Goal: Transaction & Acquisition: Purchase product/service

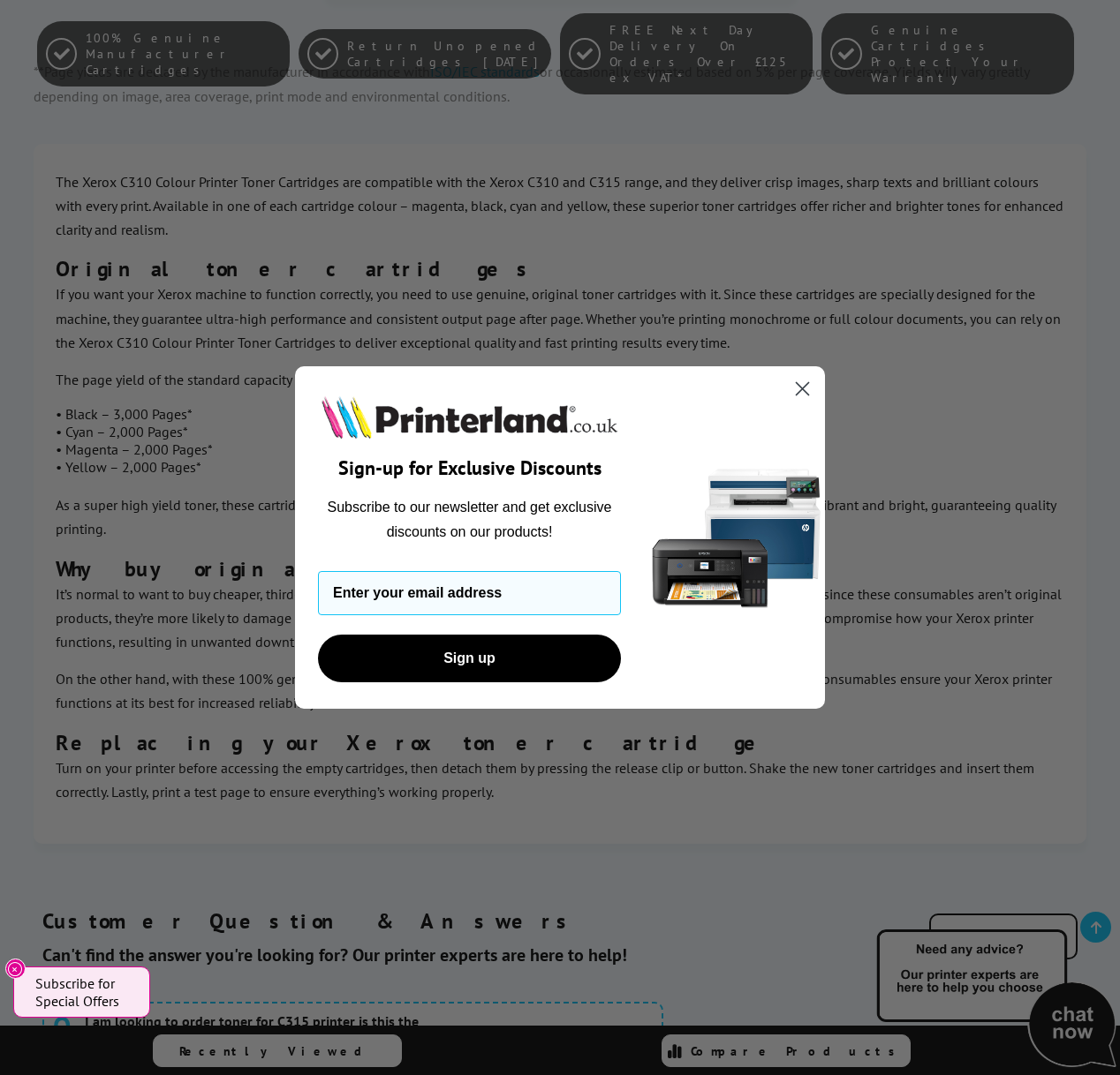
scroll to position [5422, 0]
type input "[PERSON_NAME][EMAIL_ADDRESS][DOMAIN_NAME]"
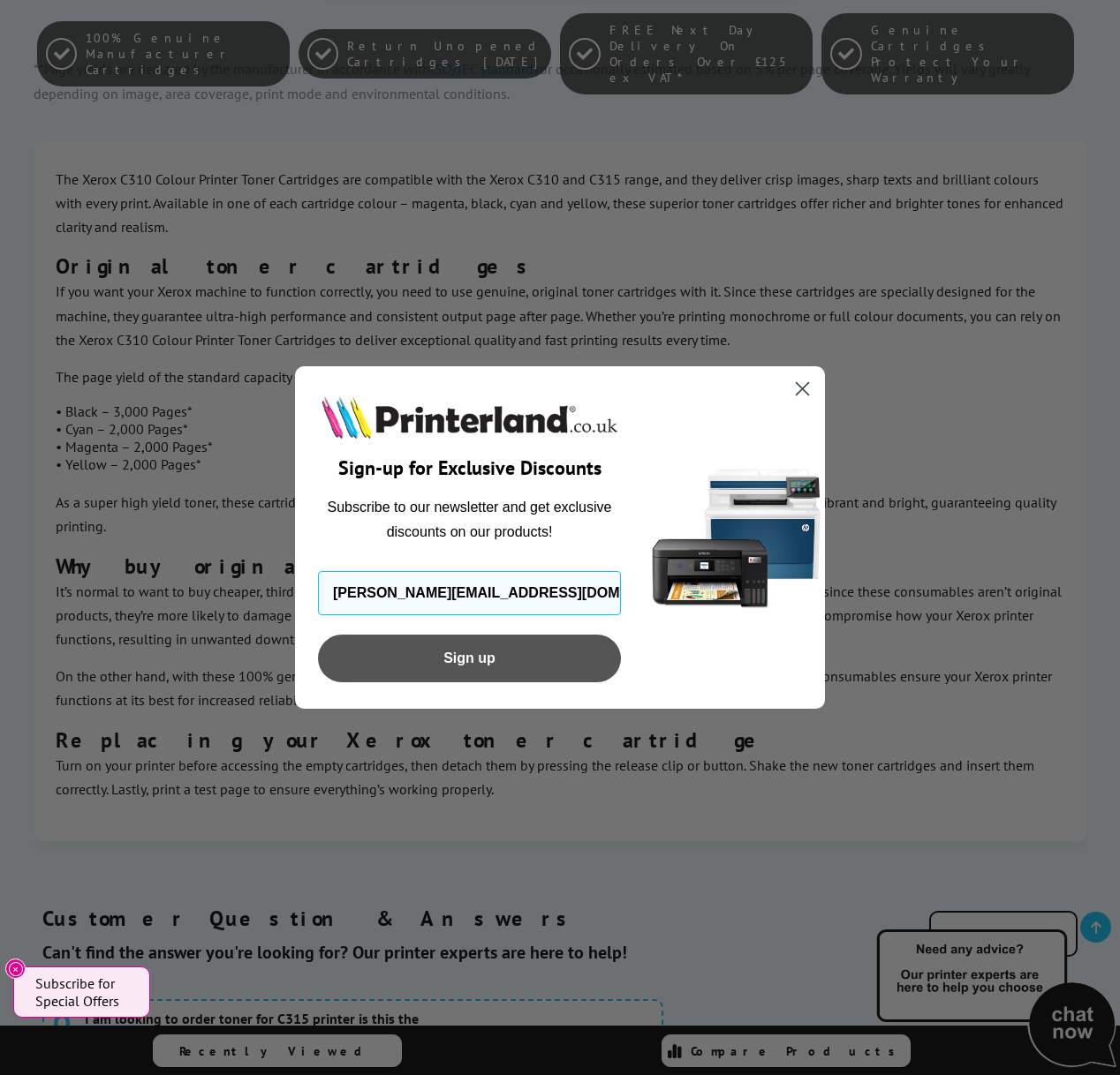
click at [484, 666] on button "Sign up" at bounding box center [469, 658] width 303 height 47
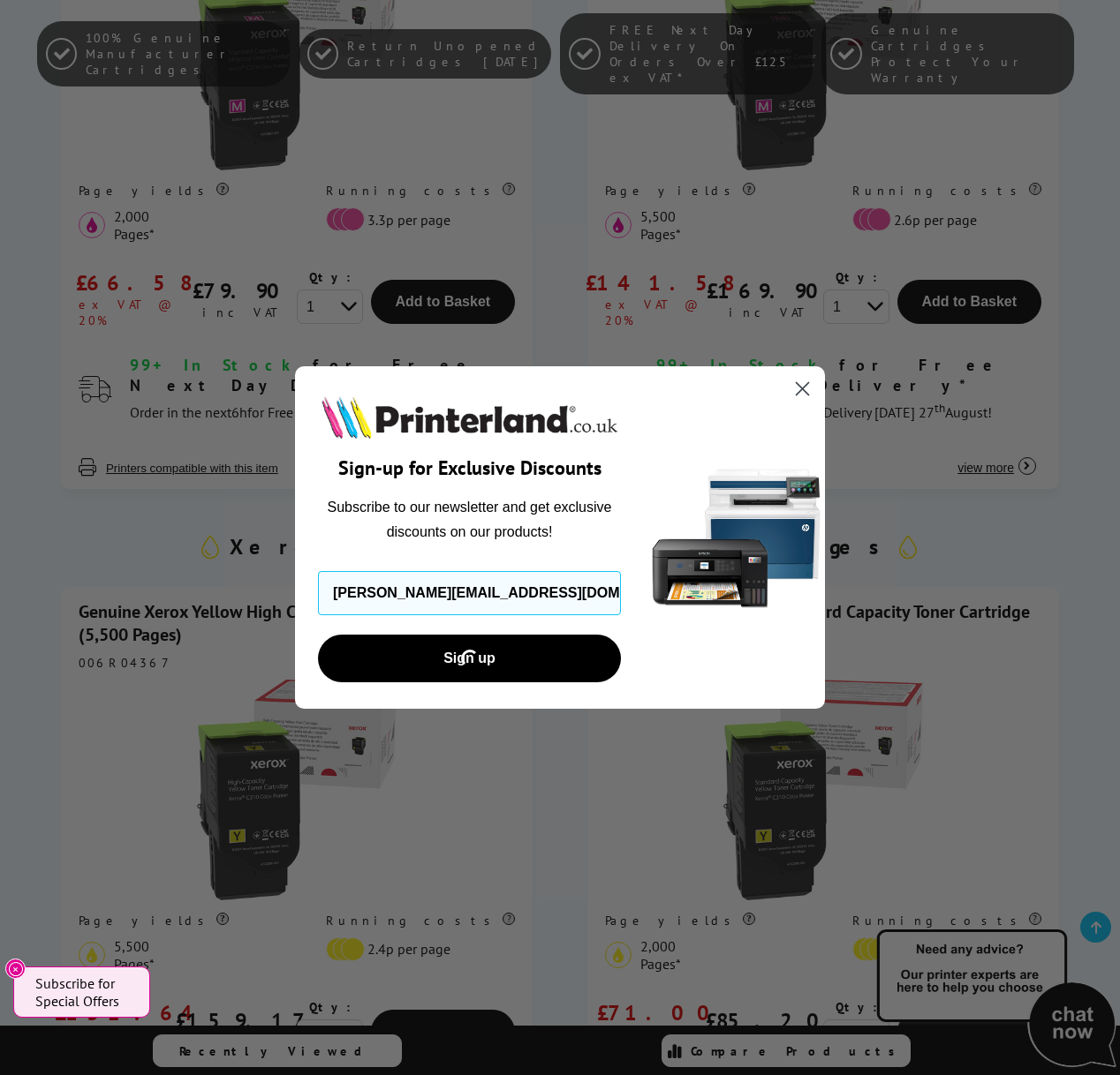
scroll to position [2920, 0]
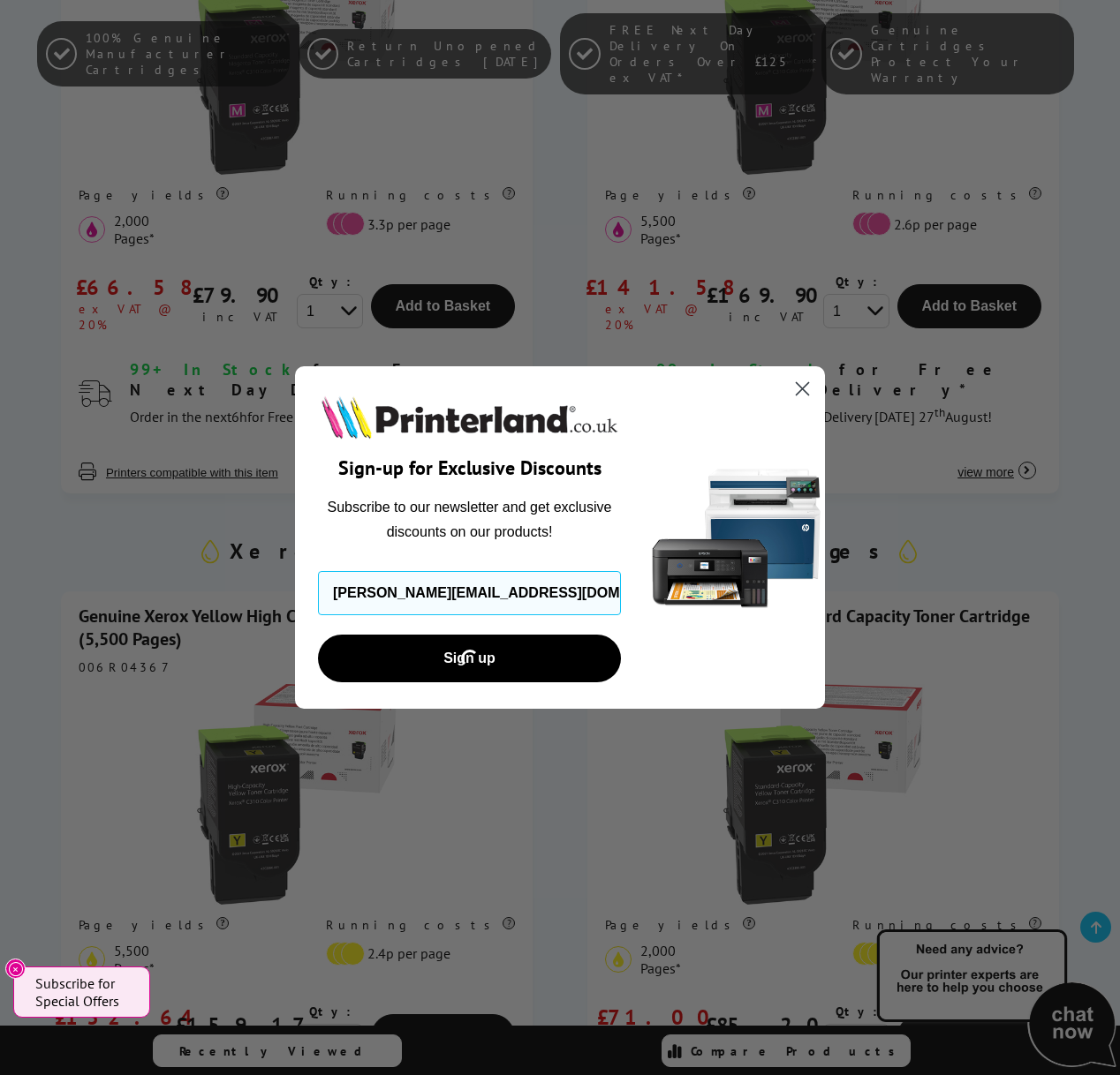
click at [801, 387] on icon "Close dialog" at bounding box center [802, 388] width 13 height 13
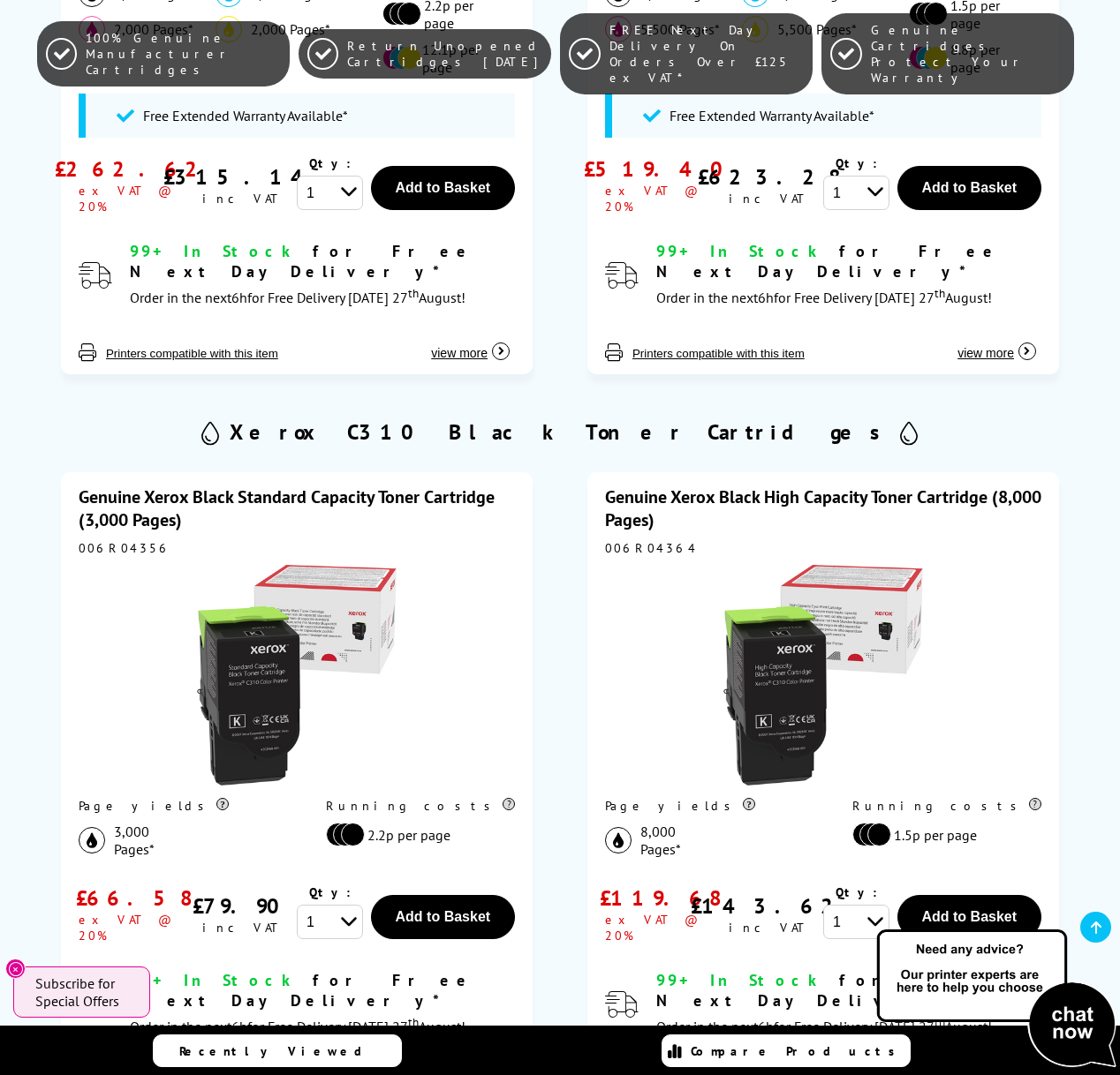
scroll to position [0, 0]
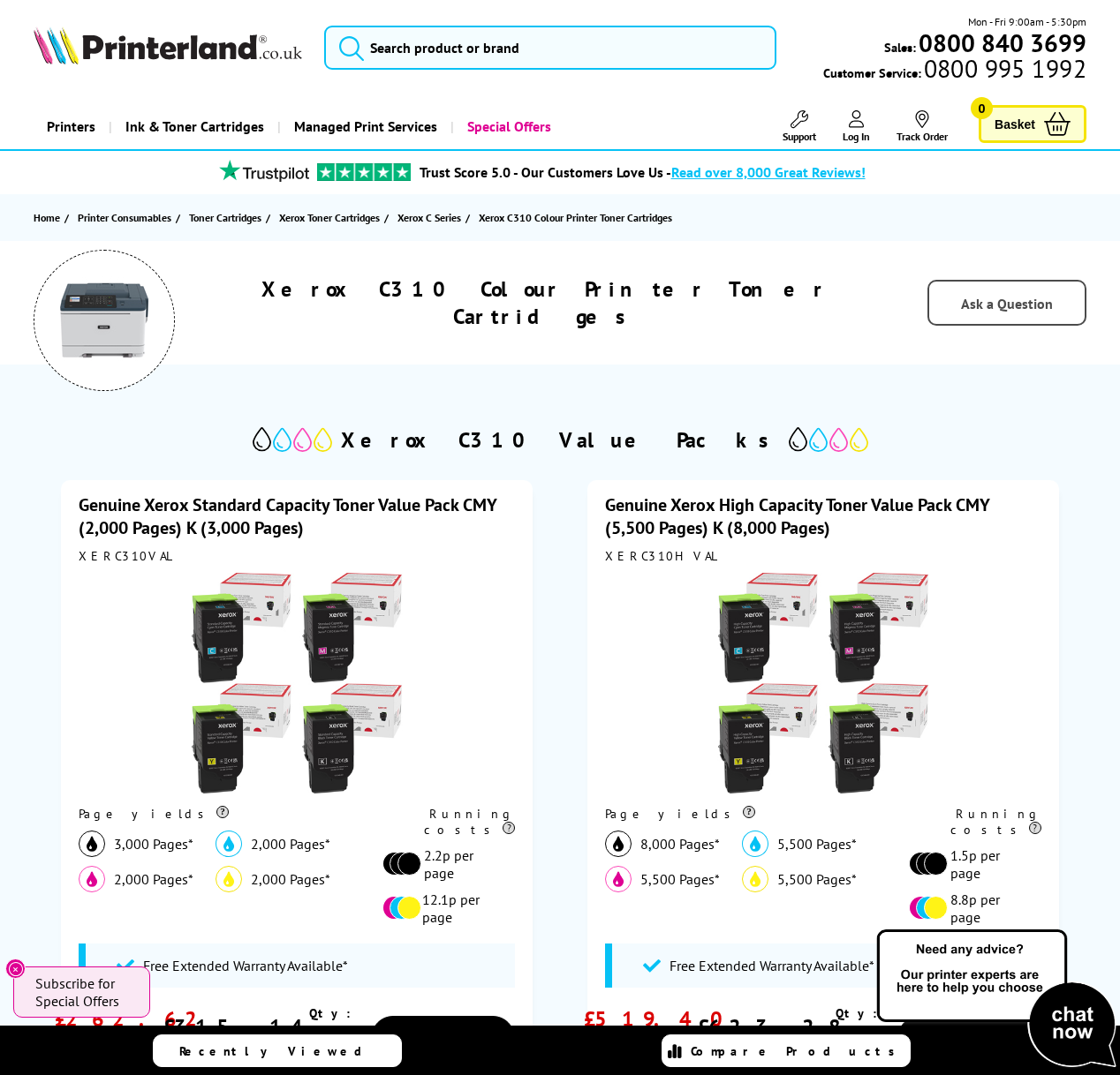
click at [1021, 303] on span "Ask a Question" at bounding box center [1007, 303] width 92 height 17
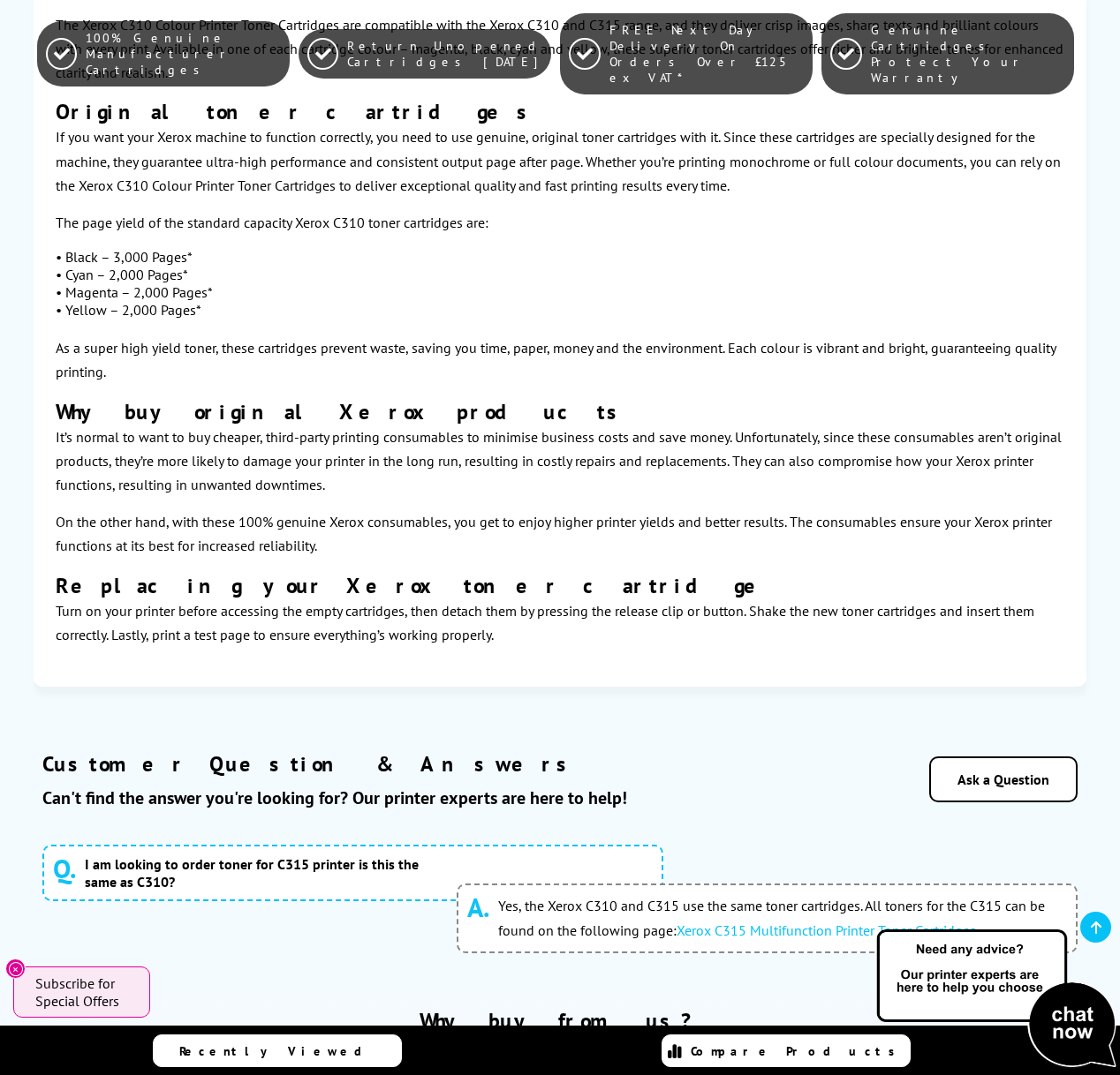
scroll to position [5589, 0]
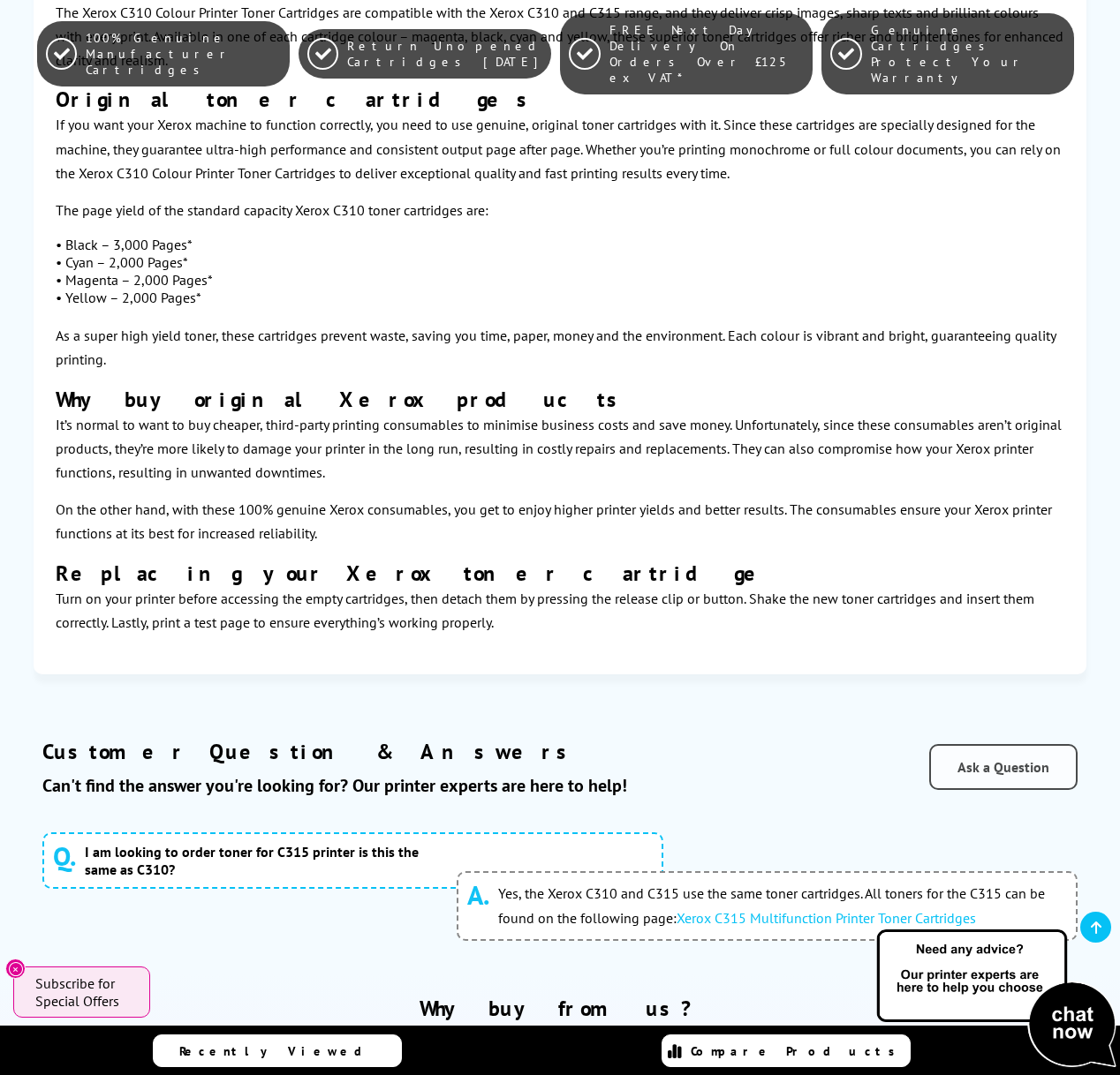
click at [999, 744] on link "Ask a Question" at bounding box center [1003, 767] width 148 height 46
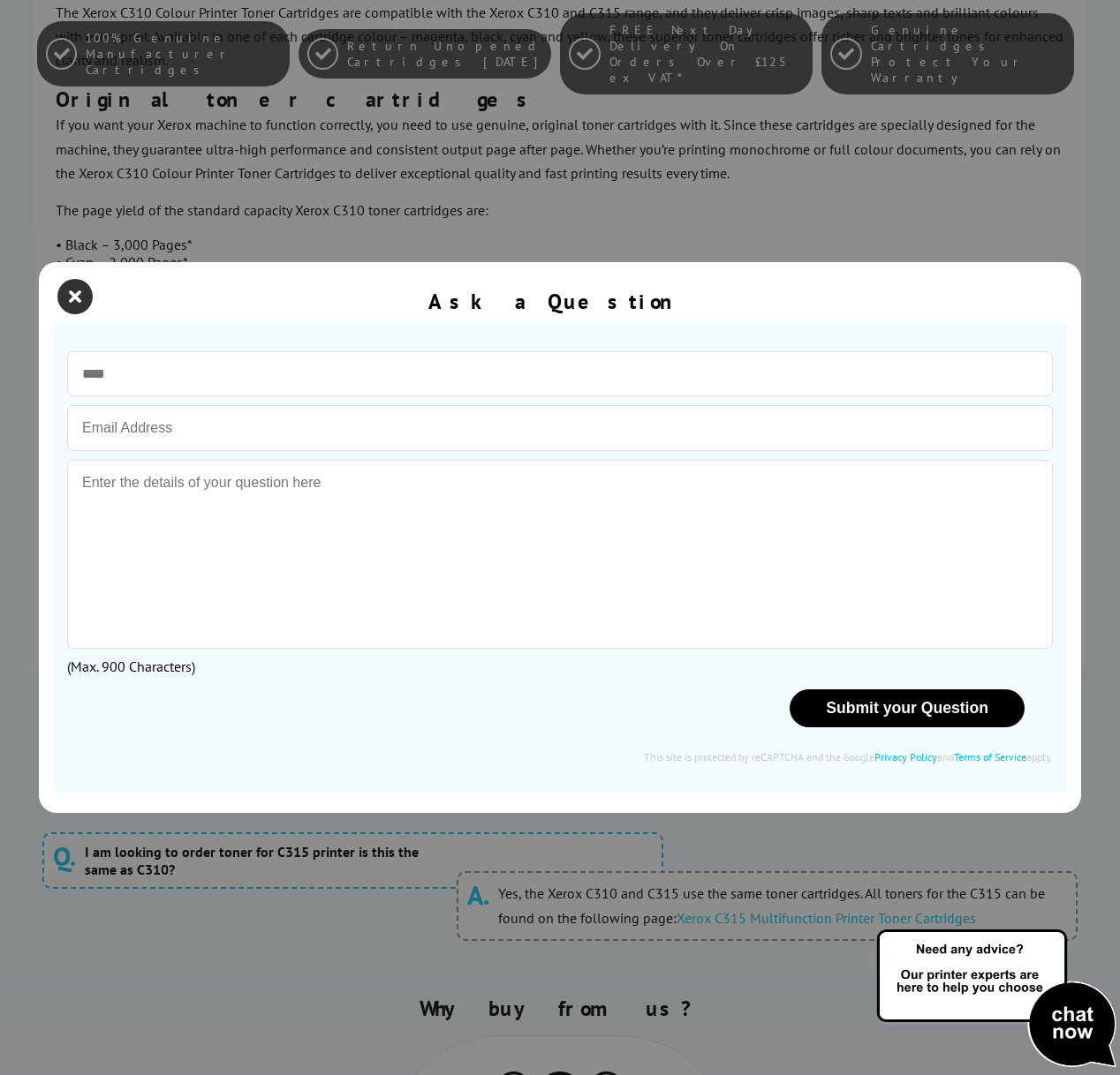
click at [77, 295] on icon "close modal" at bounding box center [75, 297] width 35 height 35
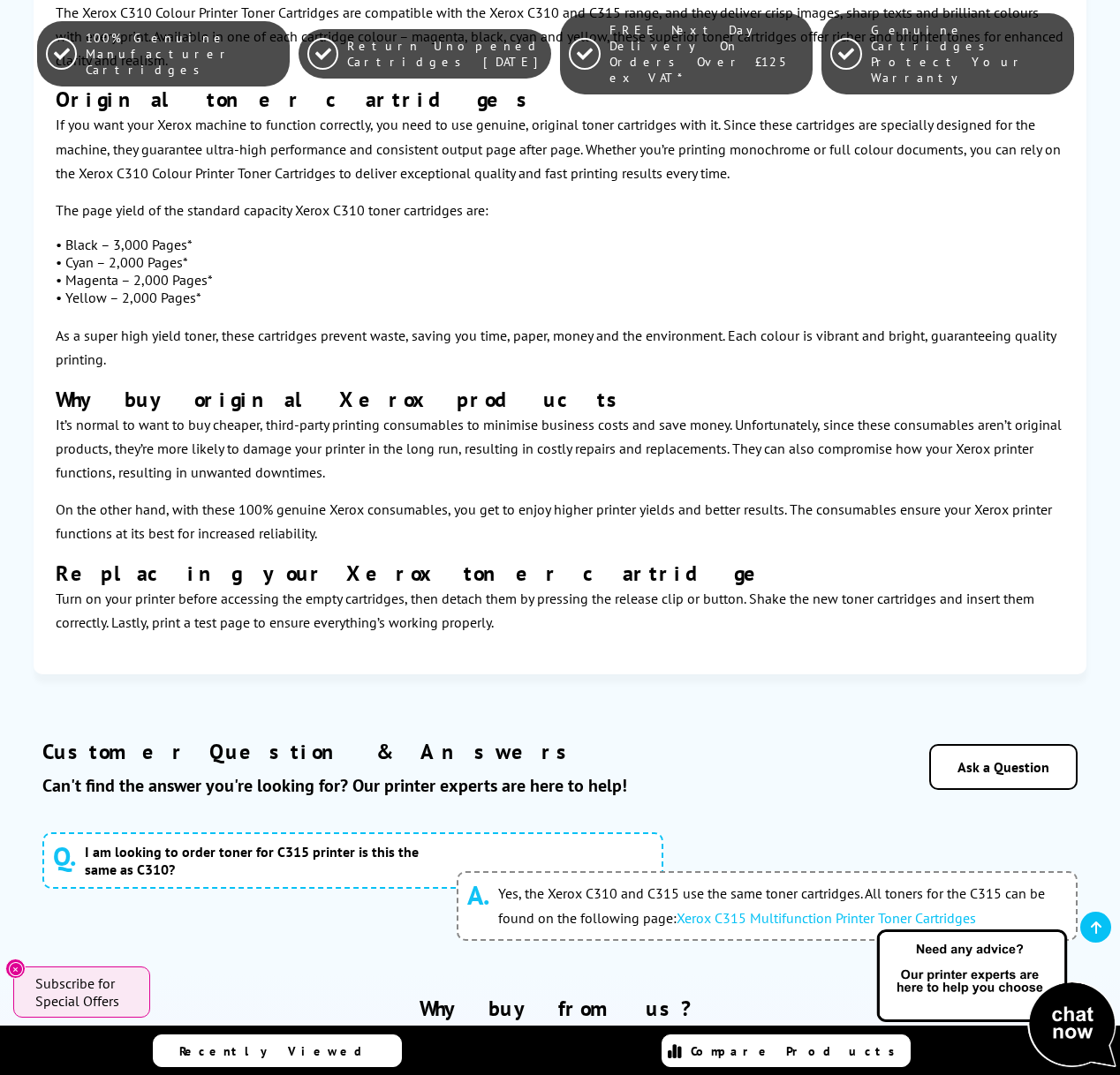
click at [1059, 1011] on img at bounding box center [996, 998] width 247 height 144
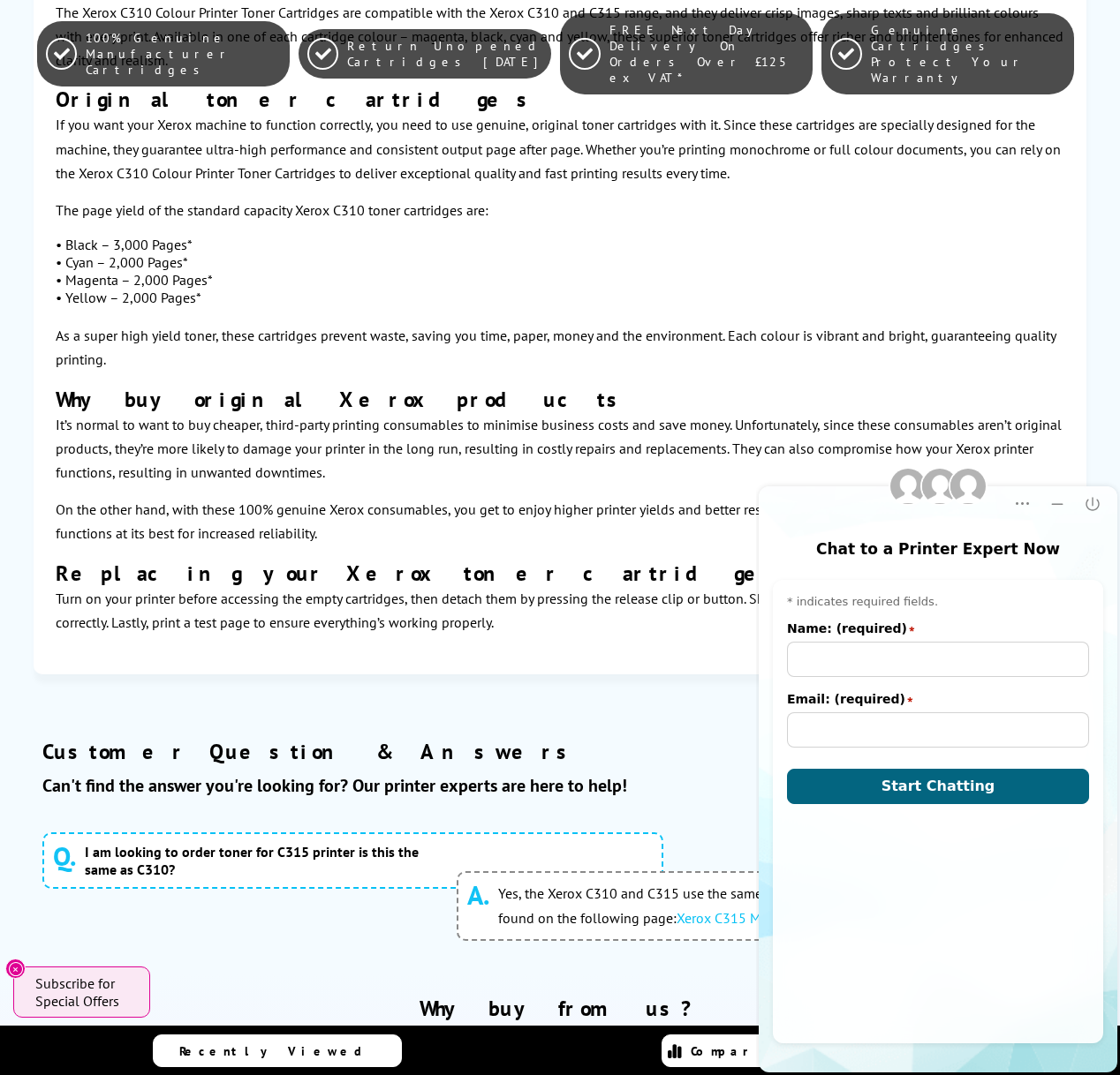
scroll to position [0, 0]
click at [1084, 508] on icon "Close" at bounding box center [1092, 504] width 17 height 17
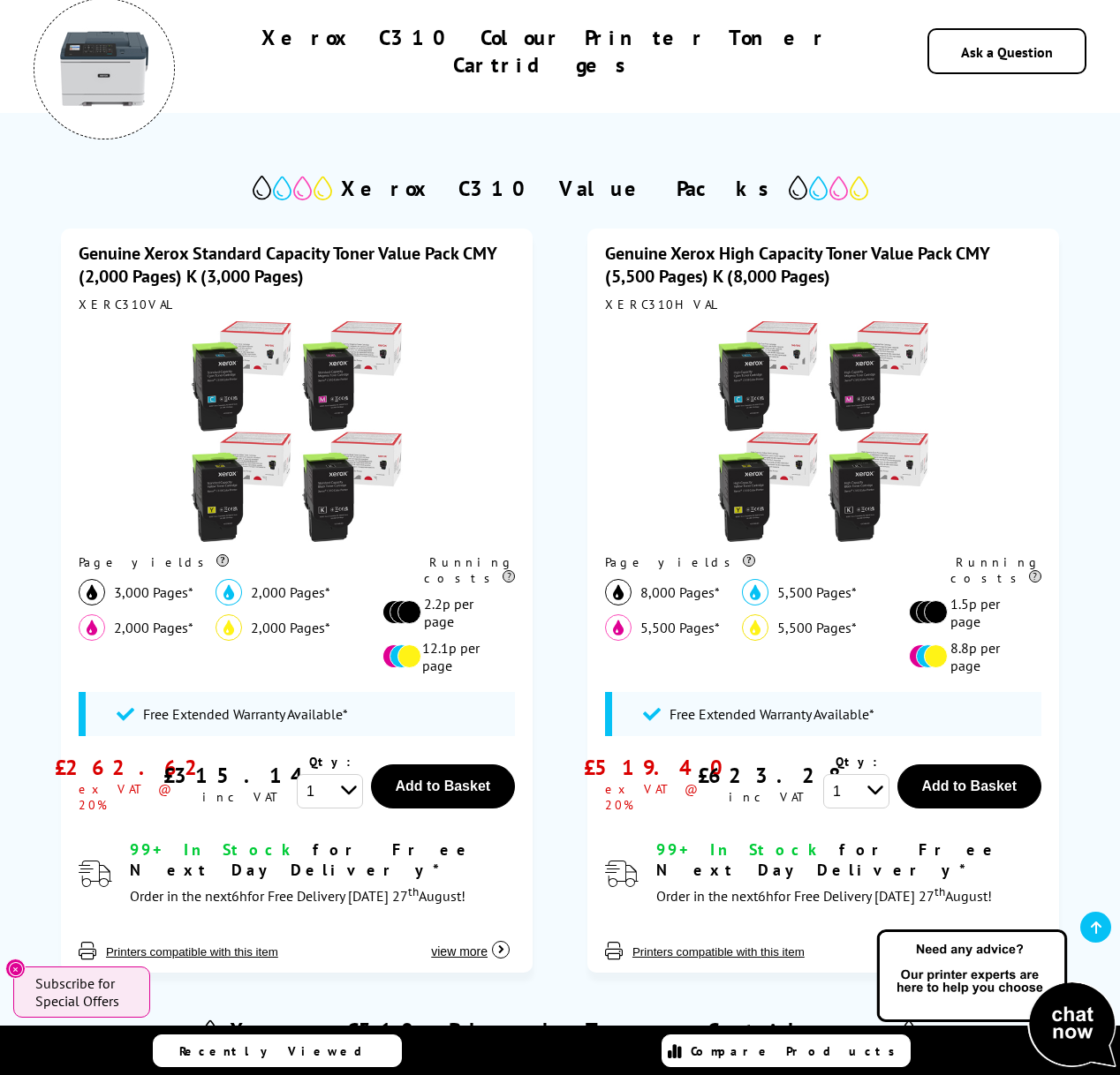
scroll to position [241, 0]
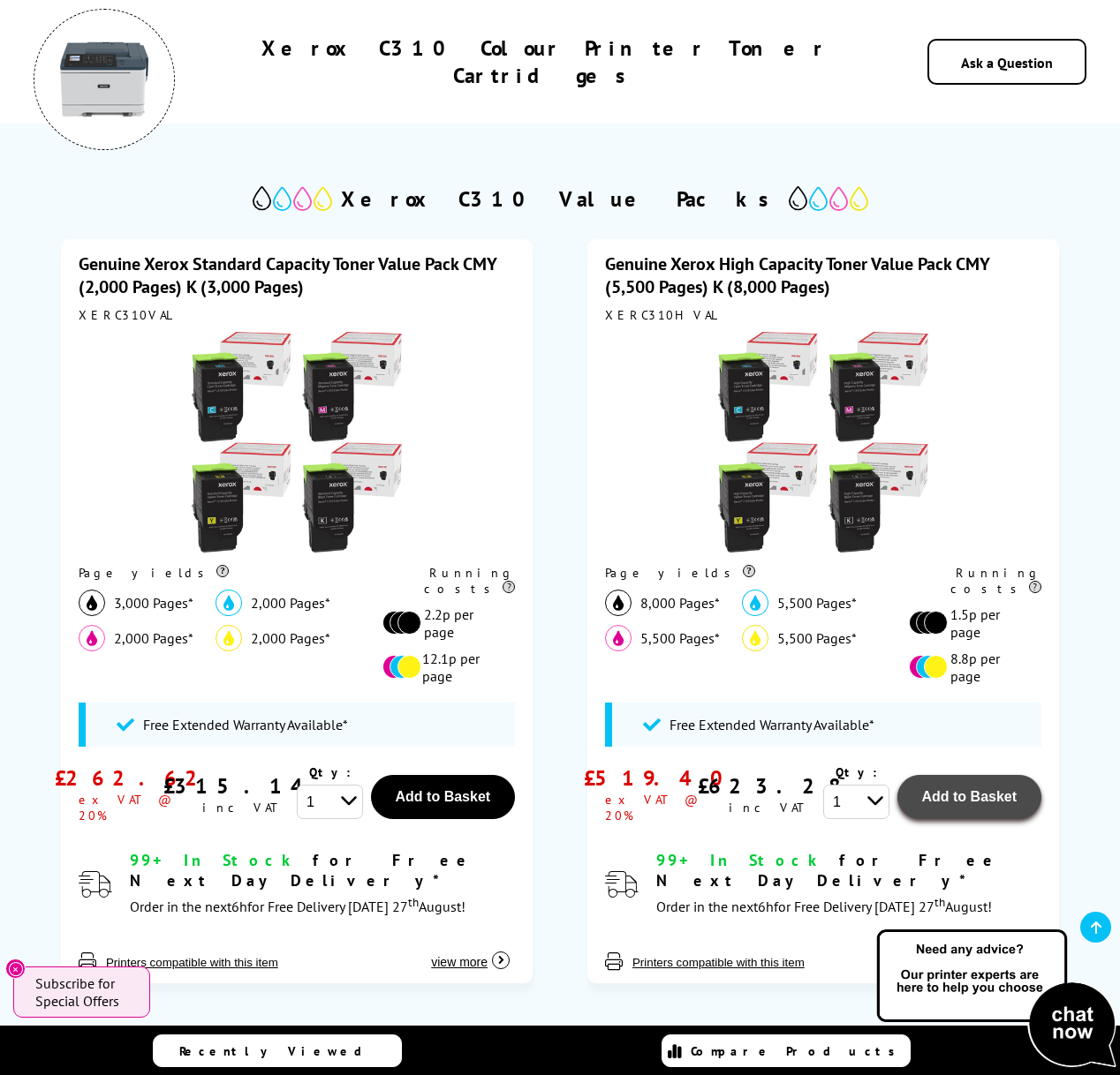
click at [491, 789] on span "Add to Basket" at bounding box center [443, 796] width 95 height 15
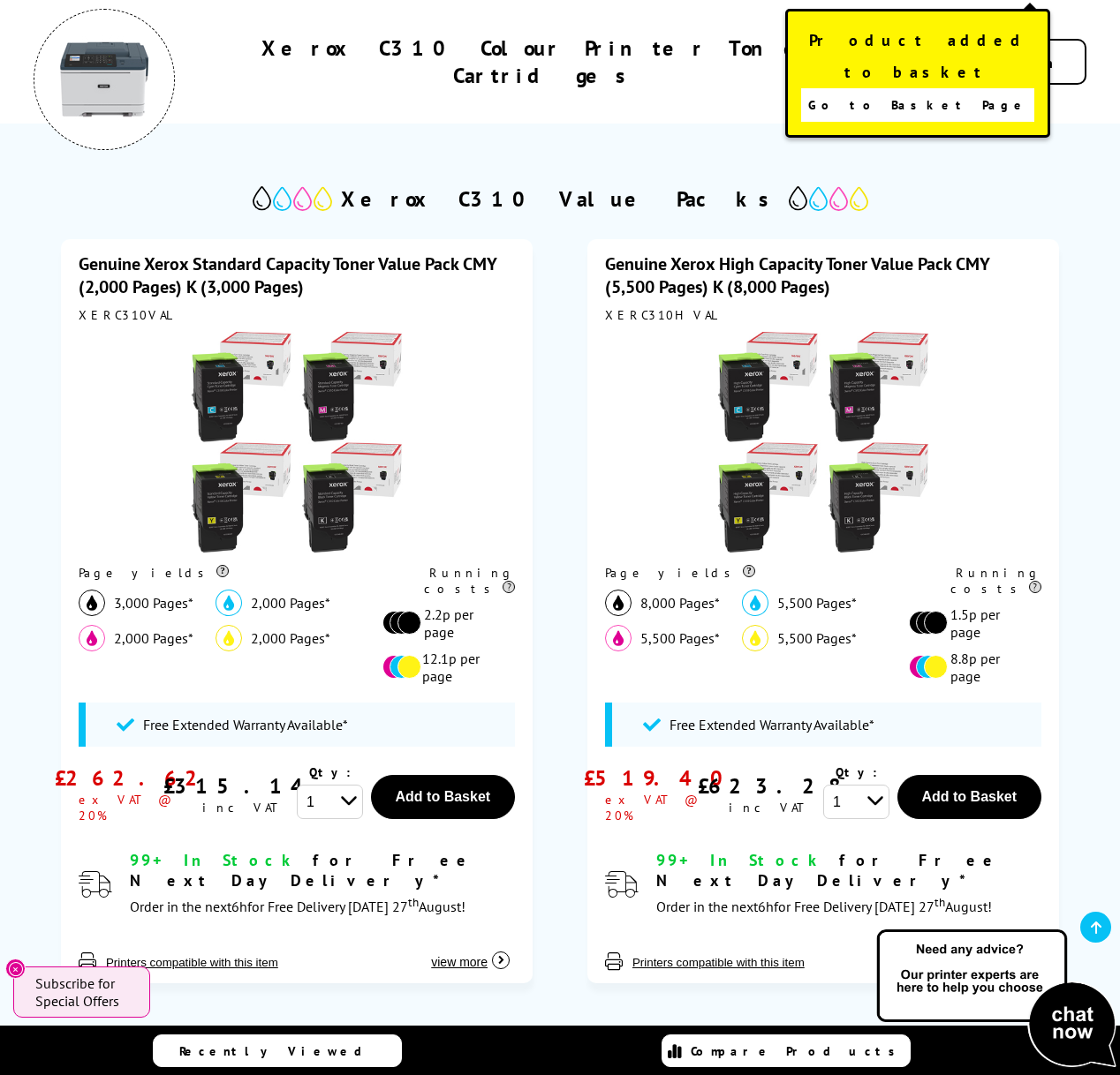
click at [899, 93] on span "Go to Basket Page" at bounding box center [917, 105] width 220 height 24
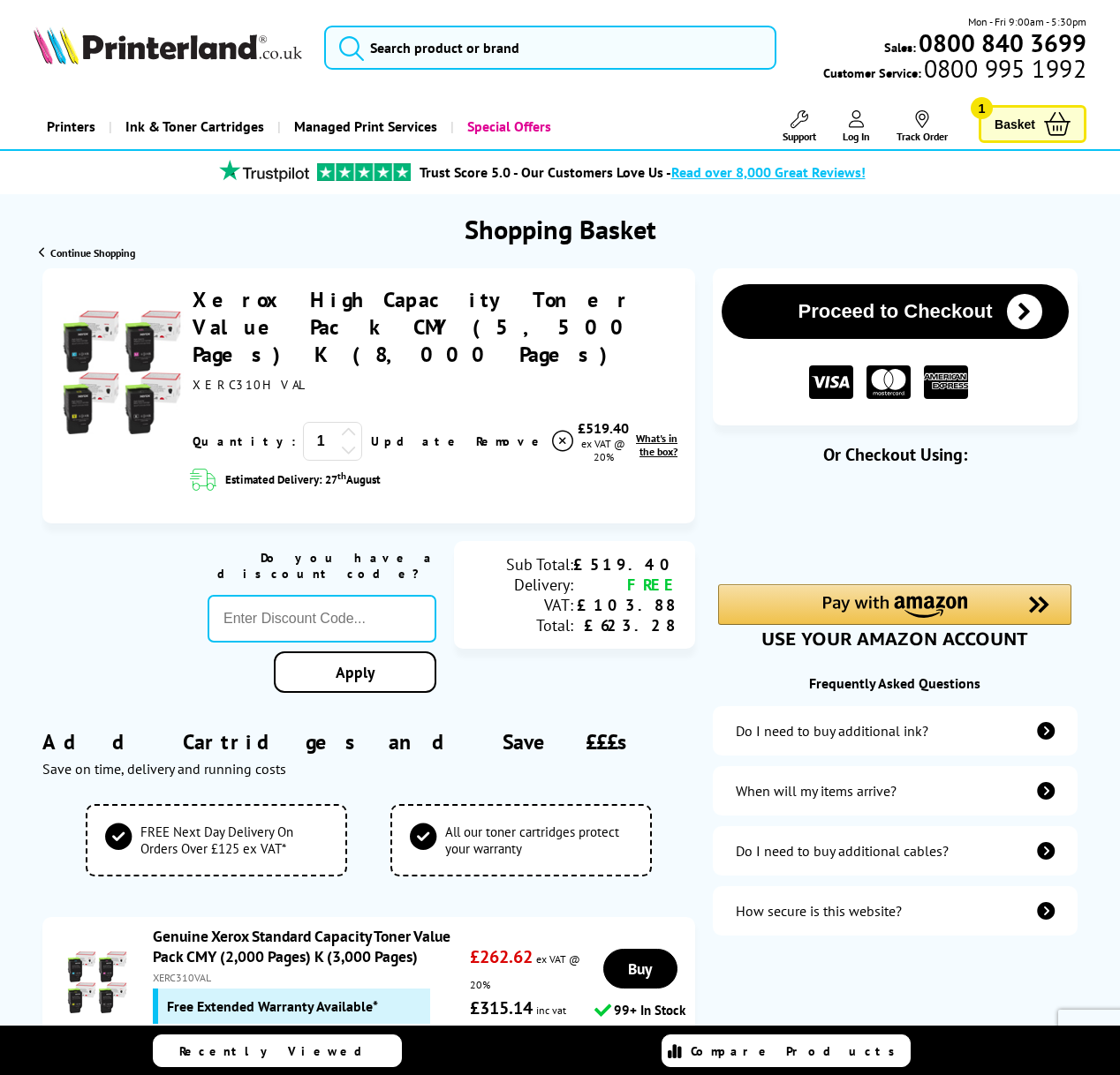
click at [1029, 120] on span "Basket" at bounding box center [1014, 124] width 41 height 24
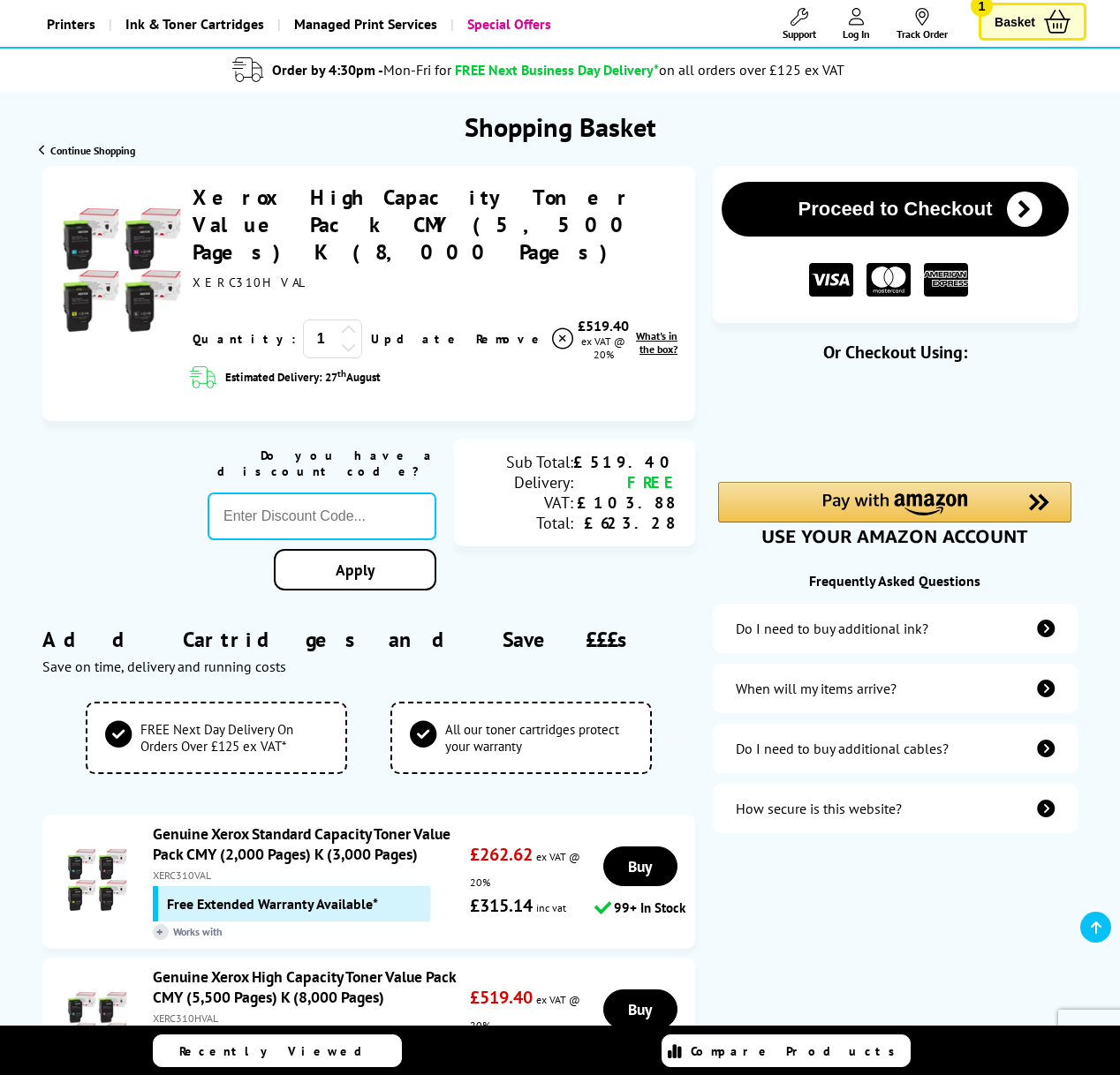
scroll to position [122, 0]
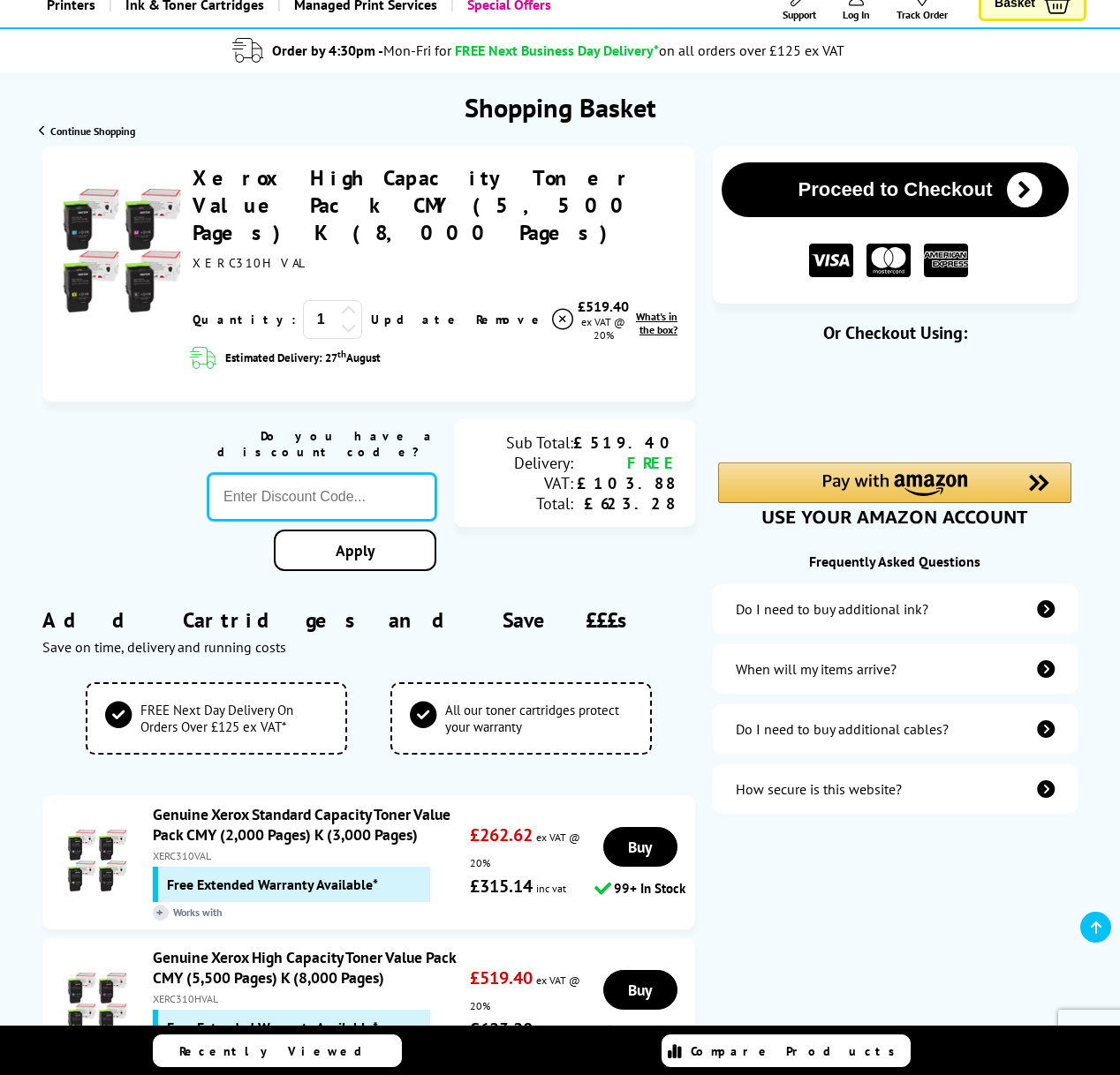
click at [331, 473] on input "text" at bounding box center [322, 496] width 229 height 47
type input "xerox10"
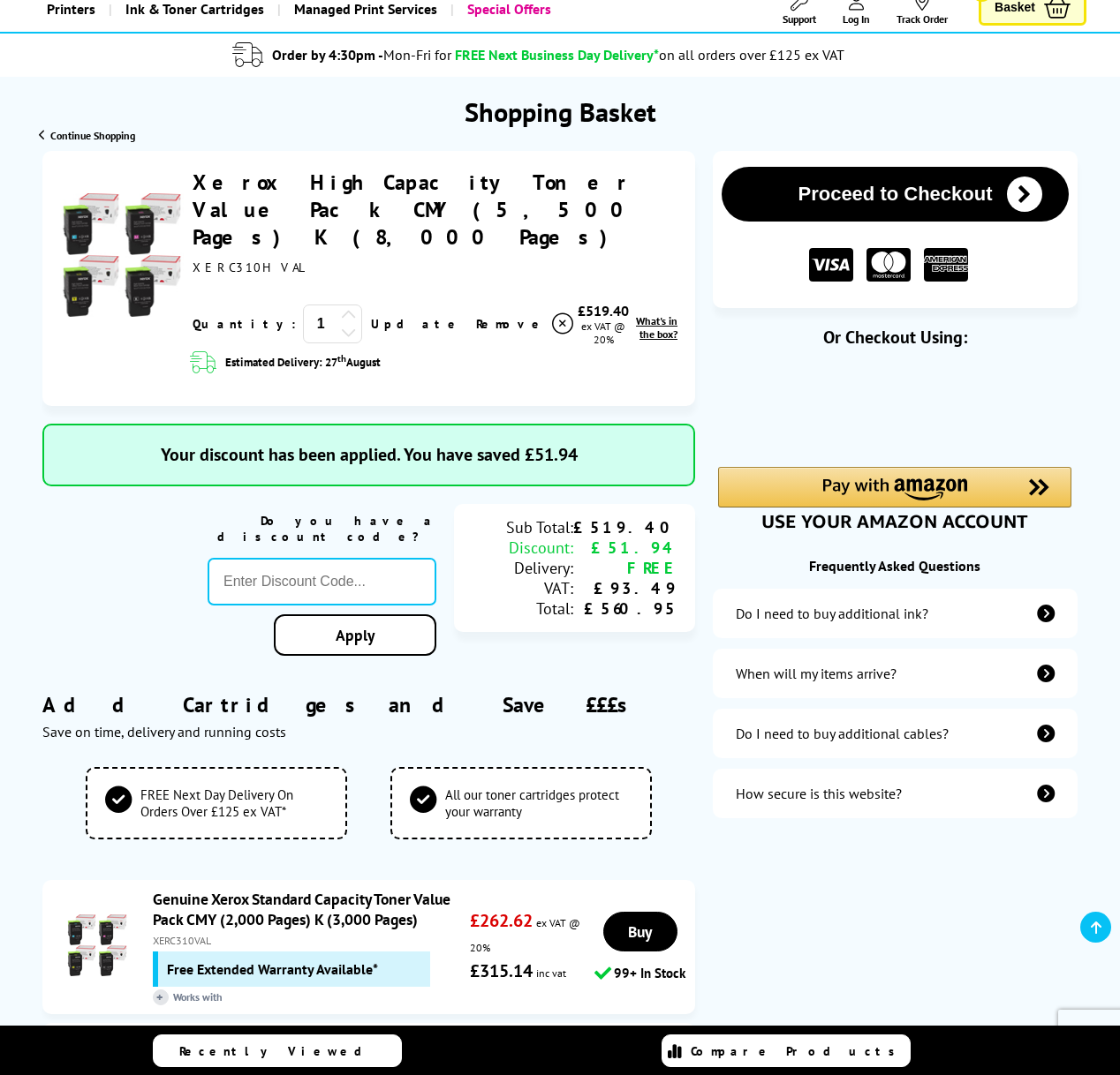
scroll to position [0, 0]
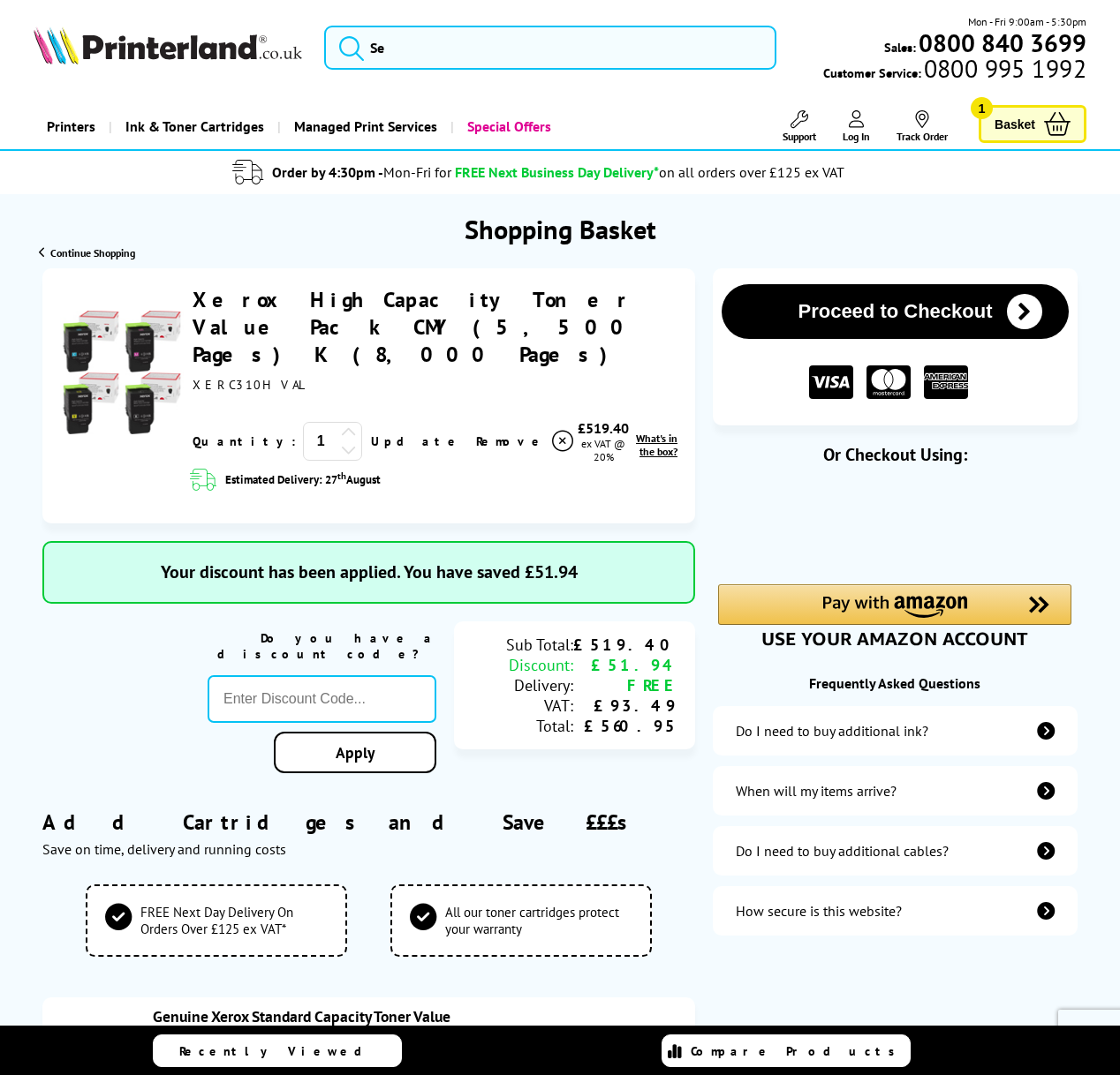
click at [941, 310] on button "Proceed to Checkout" at bounding box center [895, 311] width 347 height 54
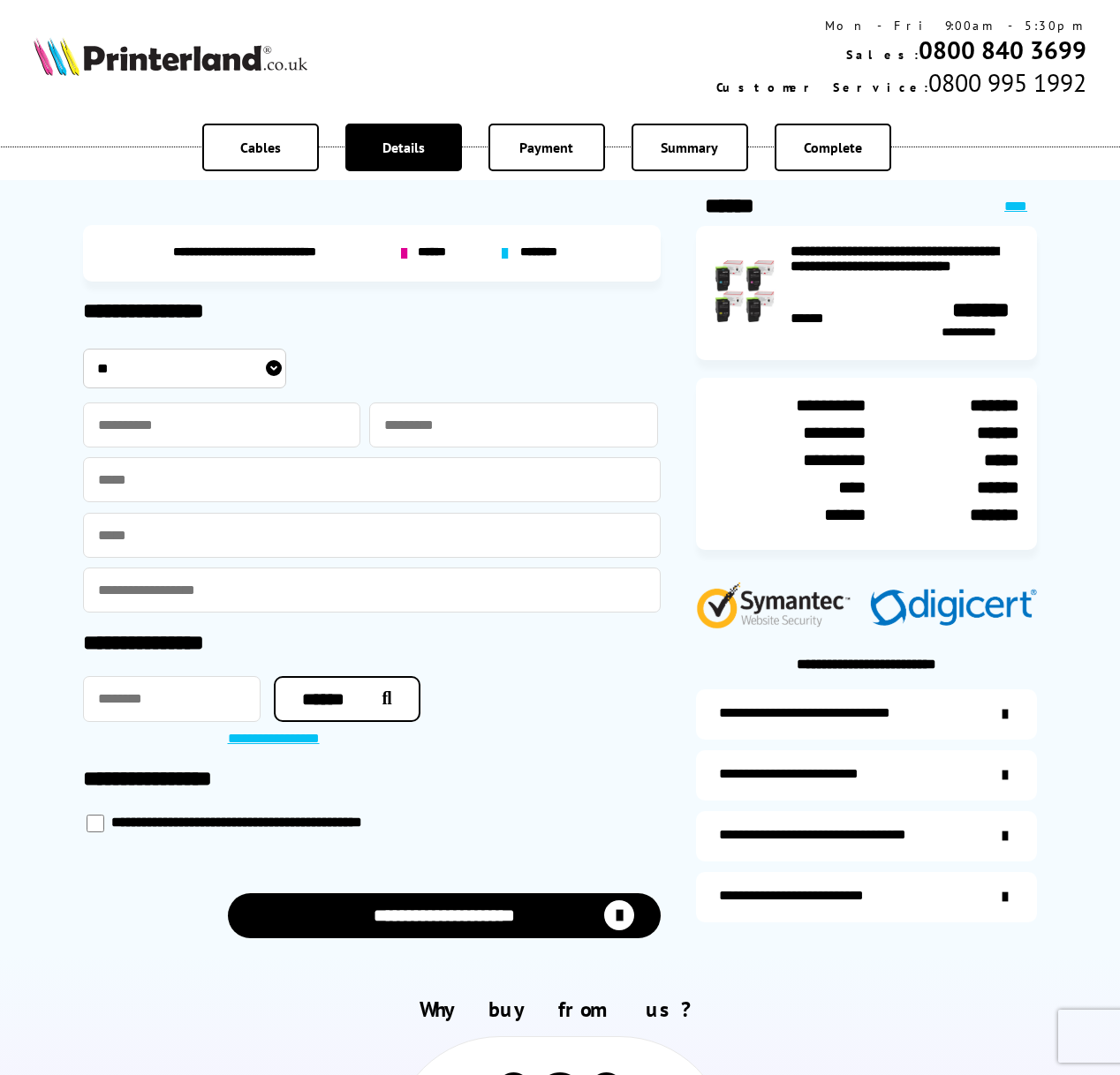
click at [430, 251] on span "******" at bounding box center [434, 253] width 34 height 16
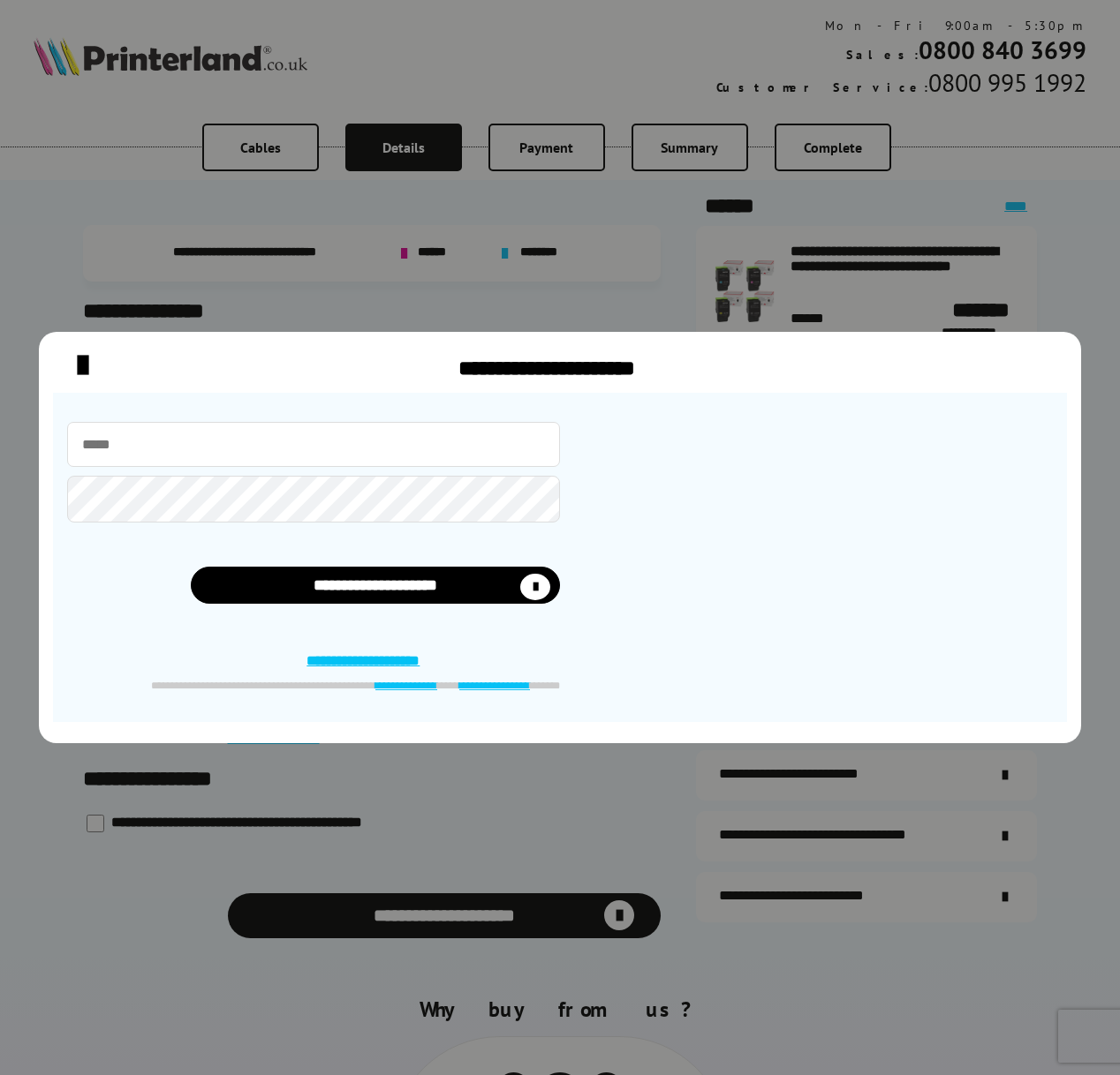
click at [265, 460] on input "email" at bounding box center [313, 444] width 493 height 45
type input "**********"
type input "********"
type input "****"
type input "**********"
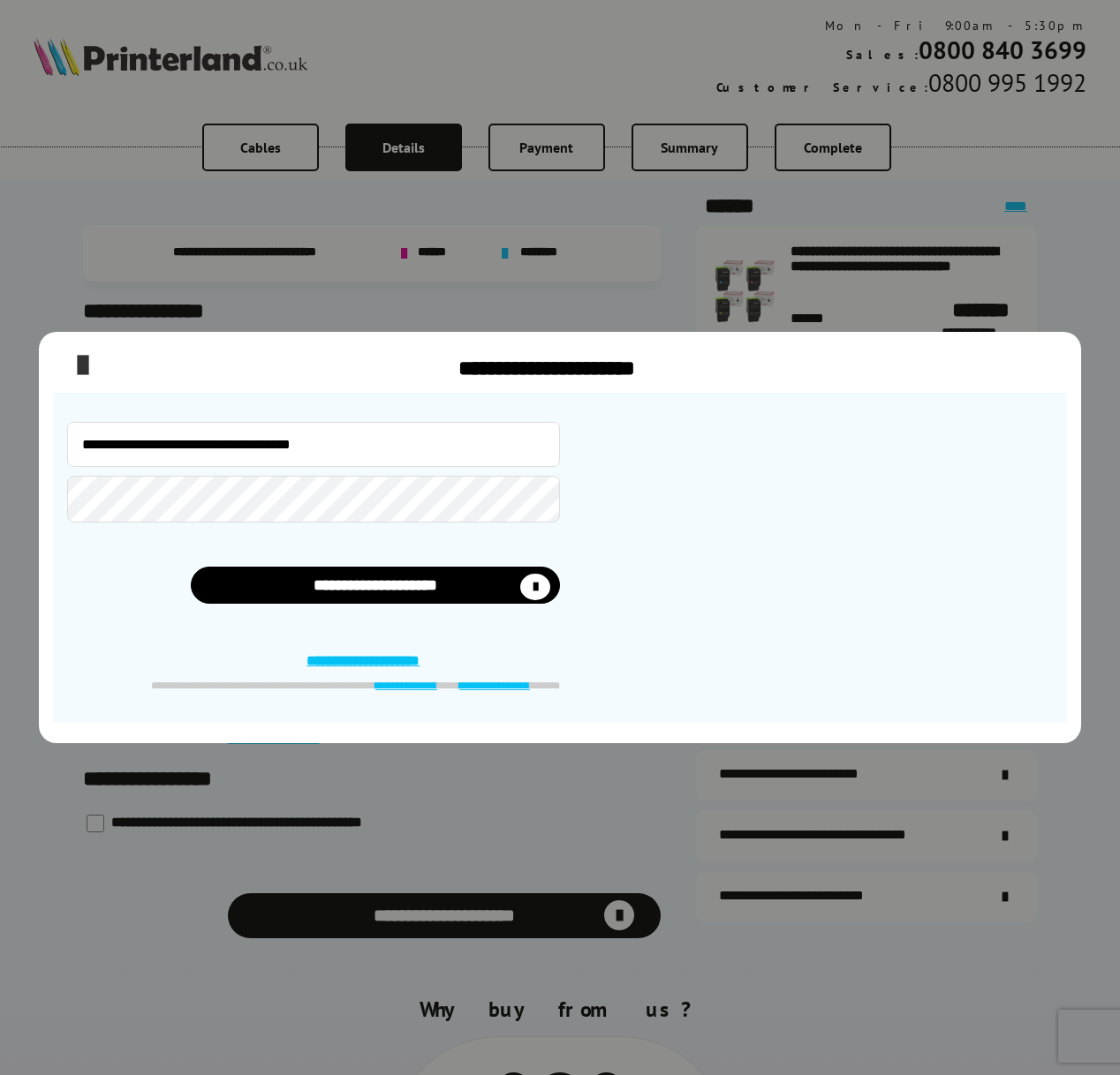
click at [78, 355] on icon "close modal" at bounding box center [82, 366] width 10 height 35
